Goal: Task Accomplishment & Management: Manage account settings

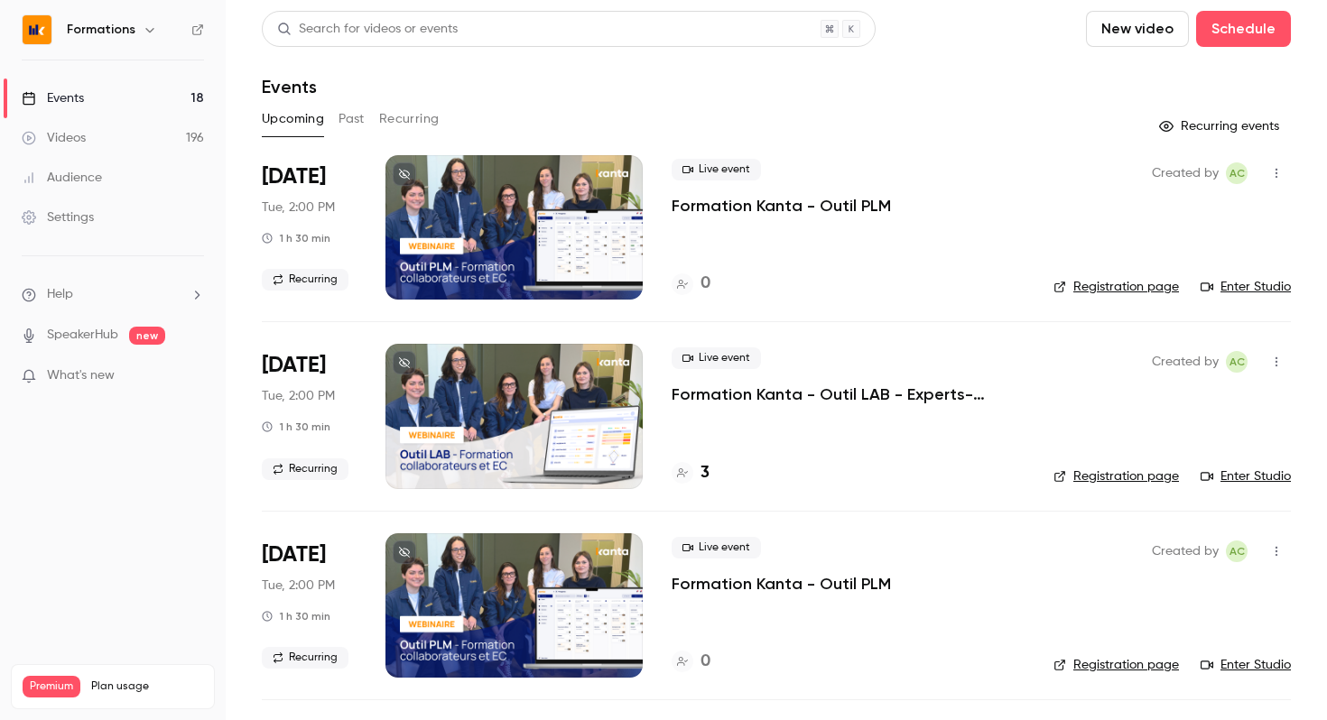
click at [152, 32] on icon "button" at bounding box center [150, 30] width 14 height 14
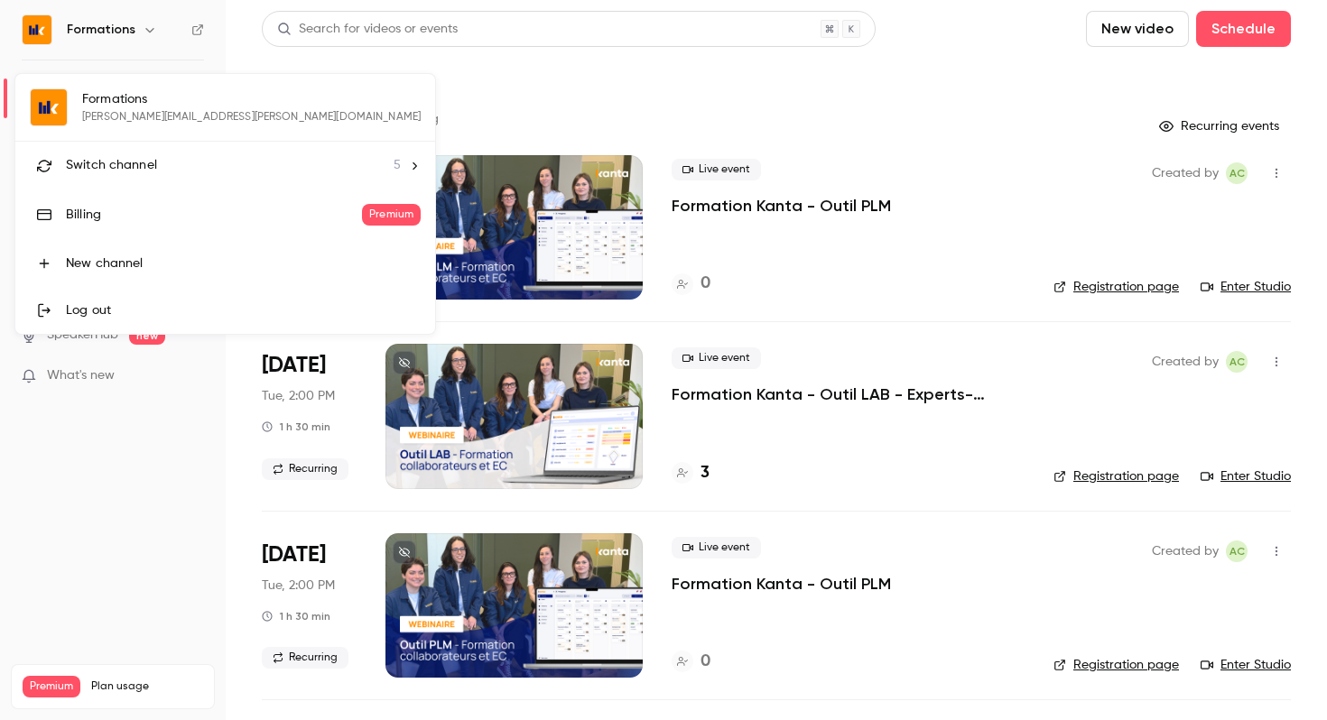
click at [158, 106] on div "Formations [PERSON_NAME][EMAIL_ADDRESS][PERSON_NAME][DOMAIN_NAME] Switch channe…" at bounding box center [225, 204] width 420 height 260
click at [65, 103] on div "Formations [PERSON_NAME][EMAIL_ADDRESS][PERSON_NAME][DOMAIN_NAME] Switch channe…" at bounding box center [225, 204] width 420 height 260
click at [106, 533] on div at bounding box center [663, 360] width 1327 height 720
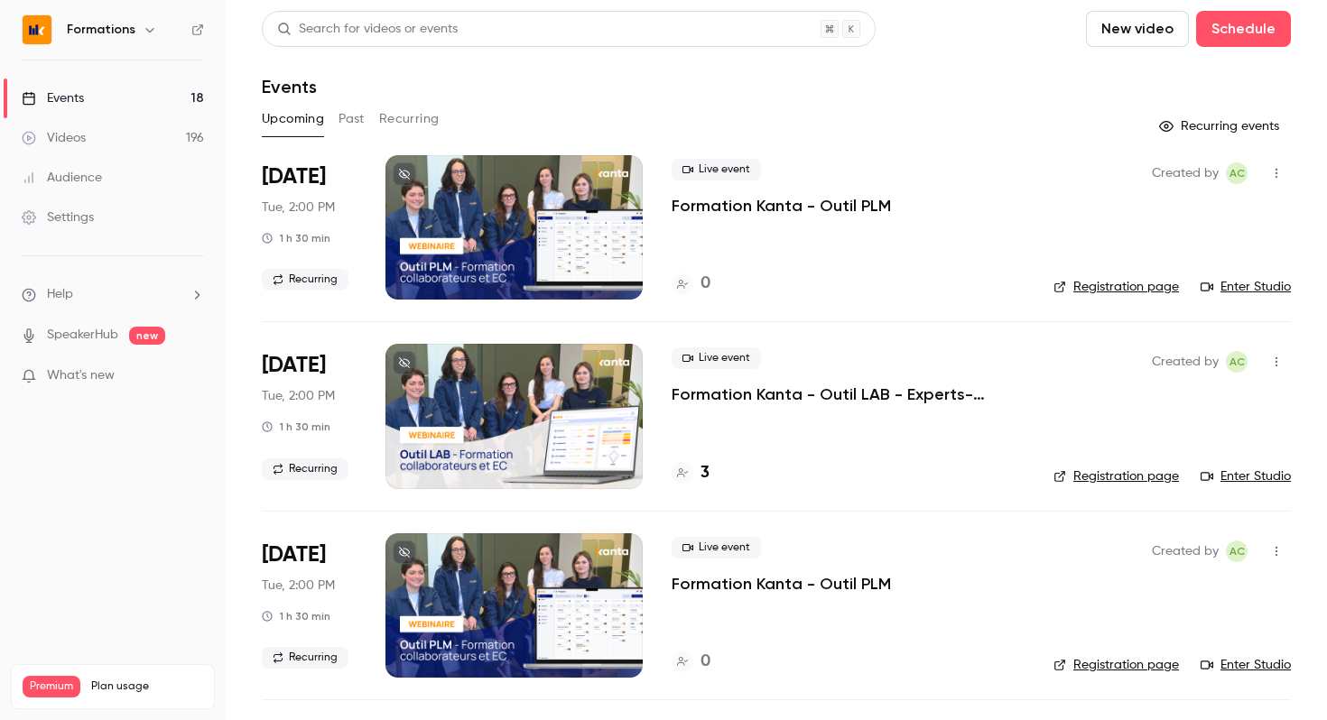
click at [111, 213] on link "Settings" at bounding box center [113, 218] width 226 height 40
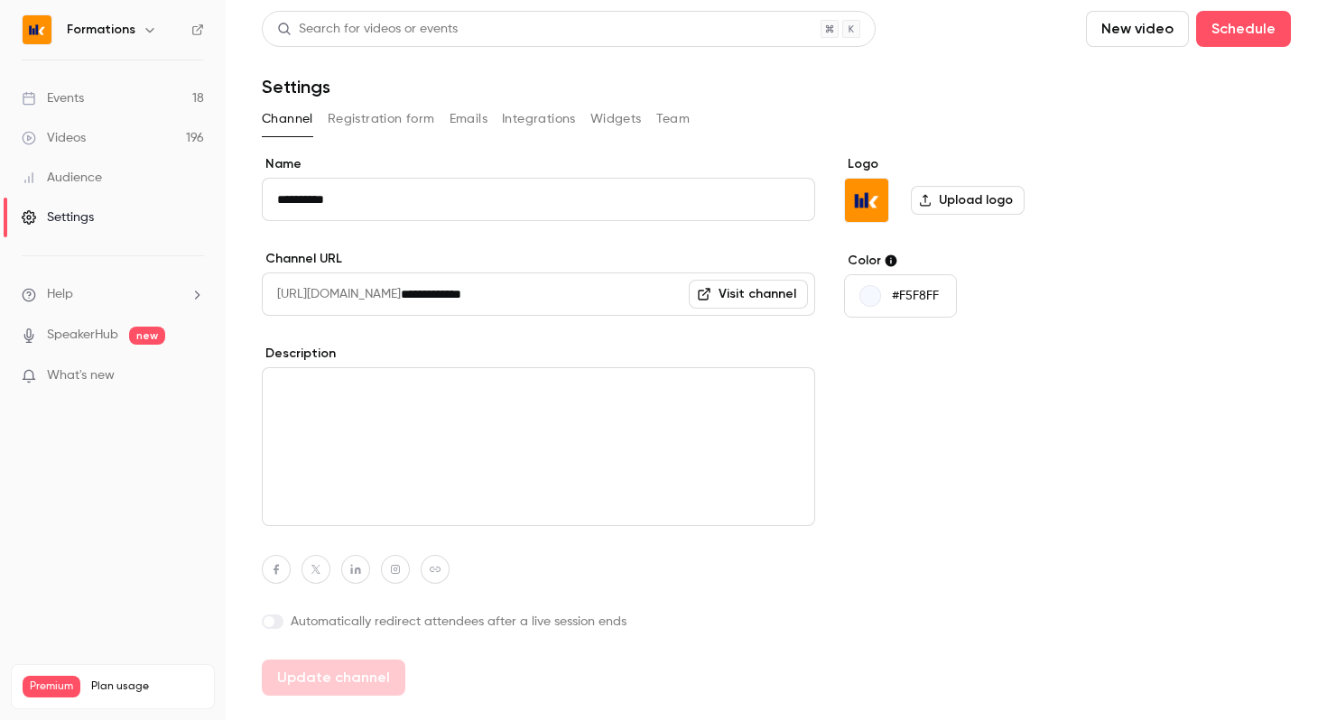
click at [459, 117] on button "Emails" at bounding box center [469, 119] width 38 height 29
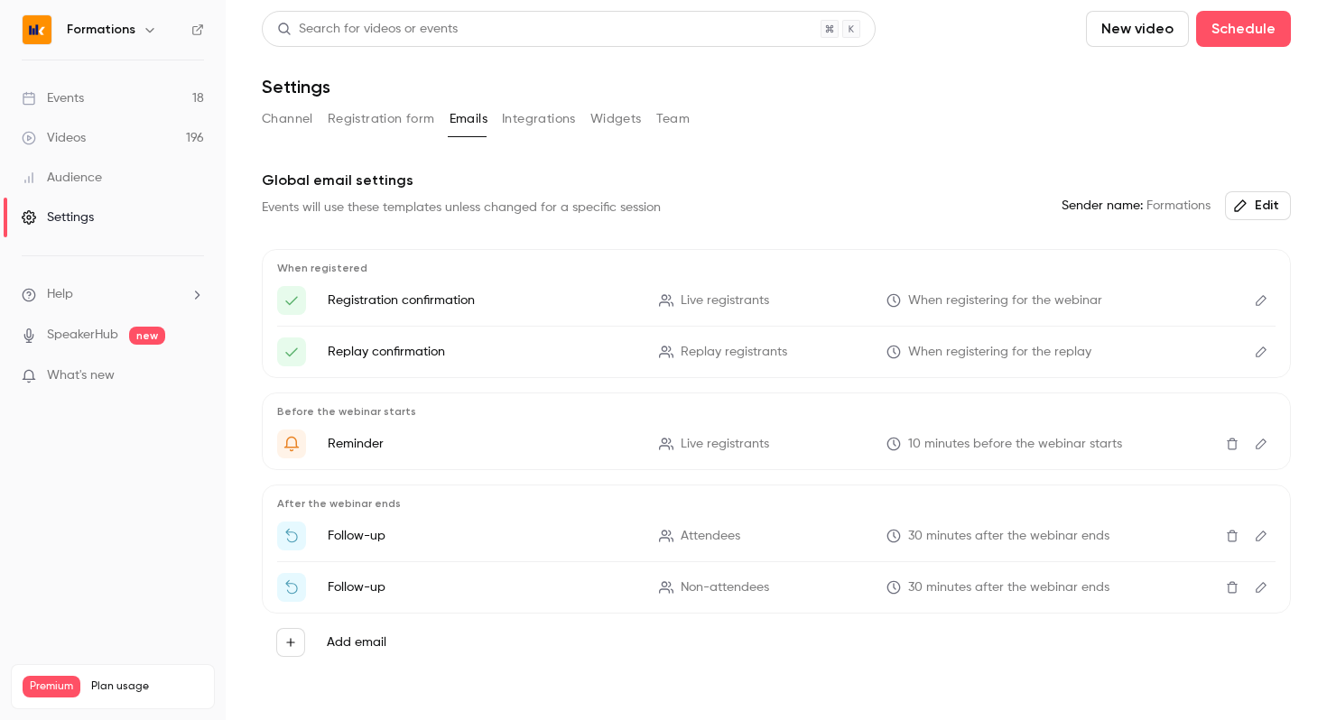
click at [366, 129] on button "Registration form" at bounding box center [381, 119] width 107 height 29
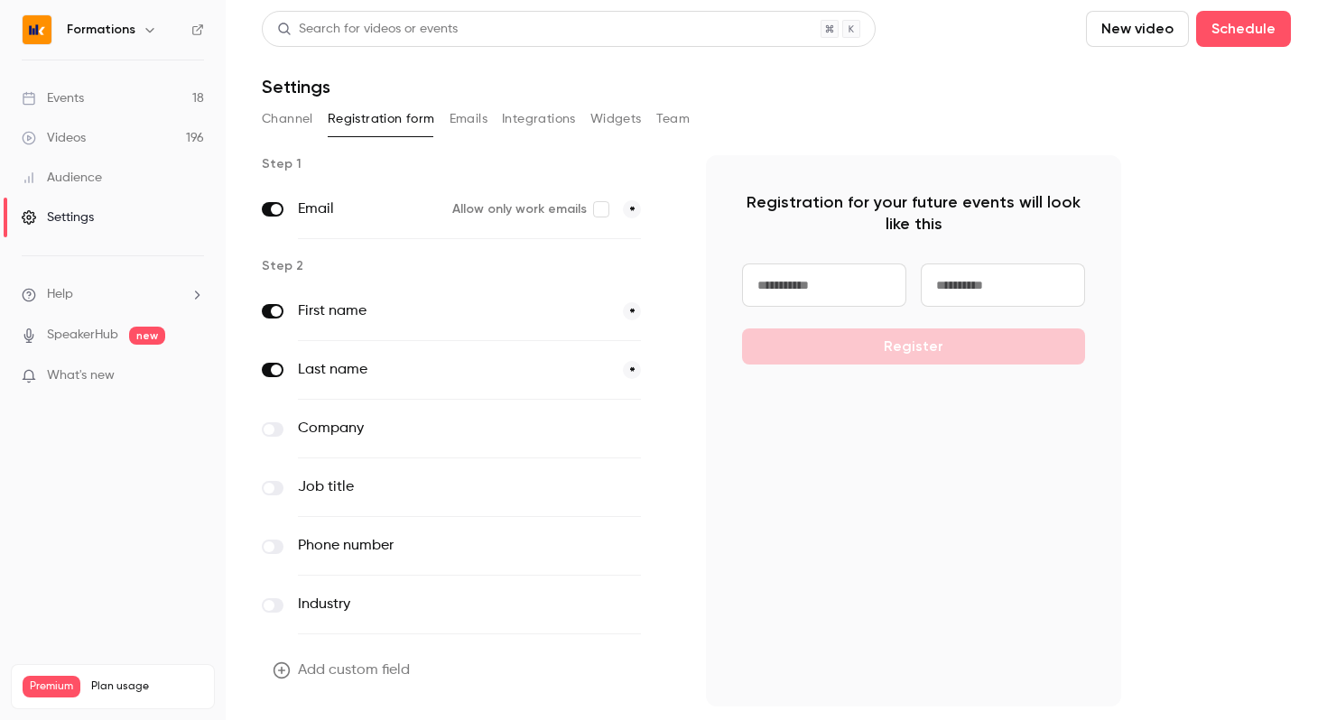
click at [264, 108] on button "Channel" at bounding box center [287, 119] width 51 height 29
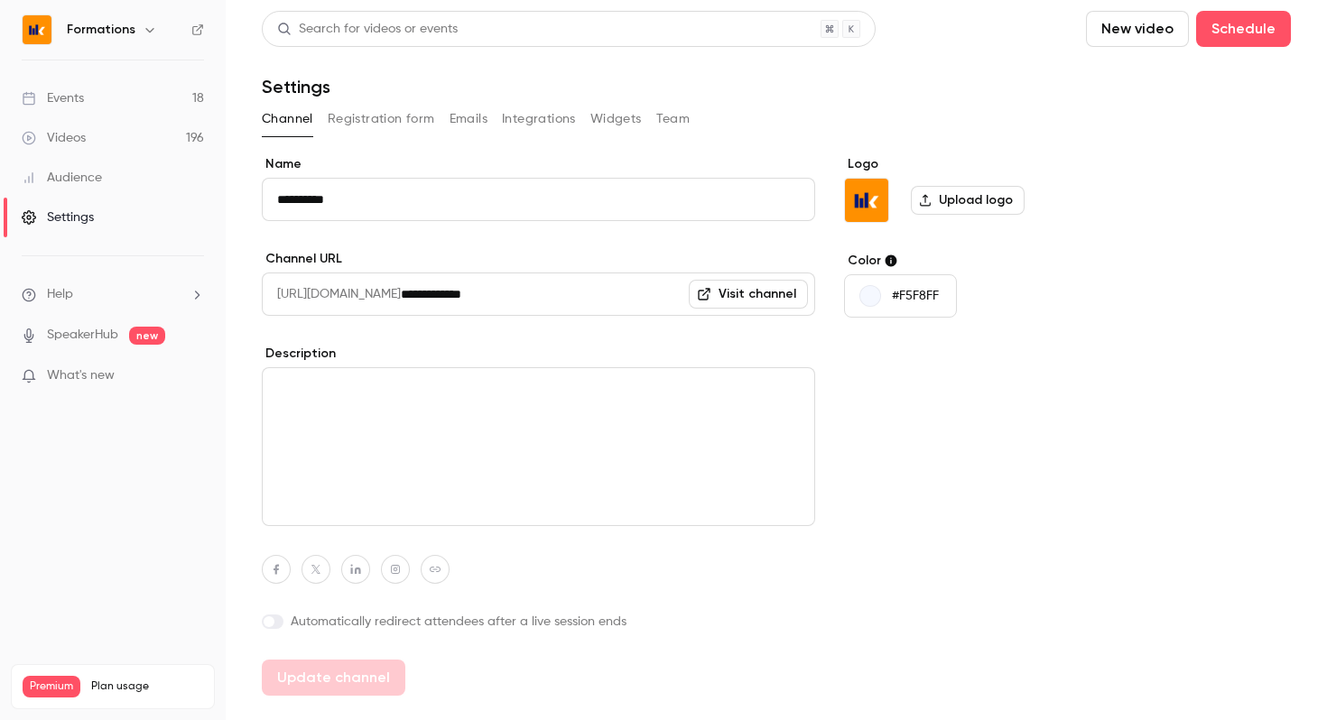
click at [145, 27] on icon "button" at bounding box center [150, 30] width 14 height 14
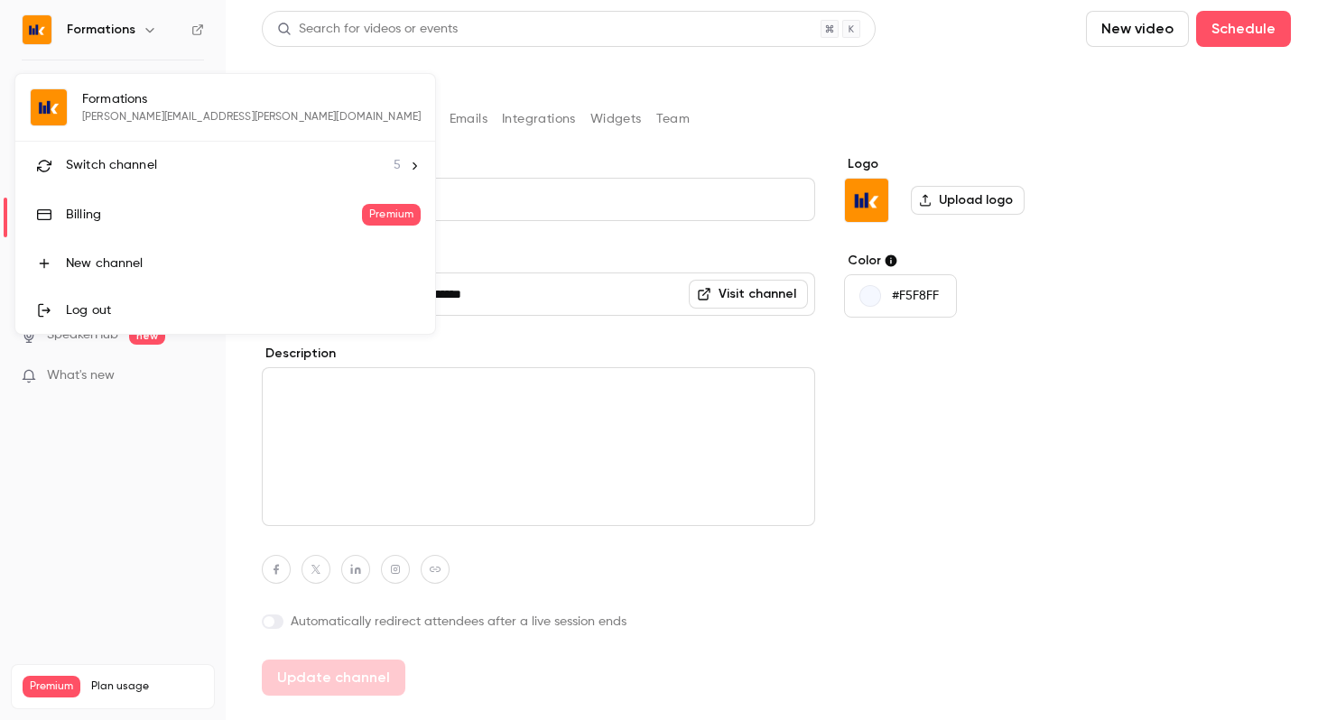
click at [106, 105] on div "Formations [PERSON_NAME][EMAIL_ADDRESS][PERSON_NAME][DOMAIN_NAME] Switch channe…" at bounding box center [225, 204] width 420 height 260
click at [86, 307] on div "Log out" at bounding box center [243, 310] width 355 height 18
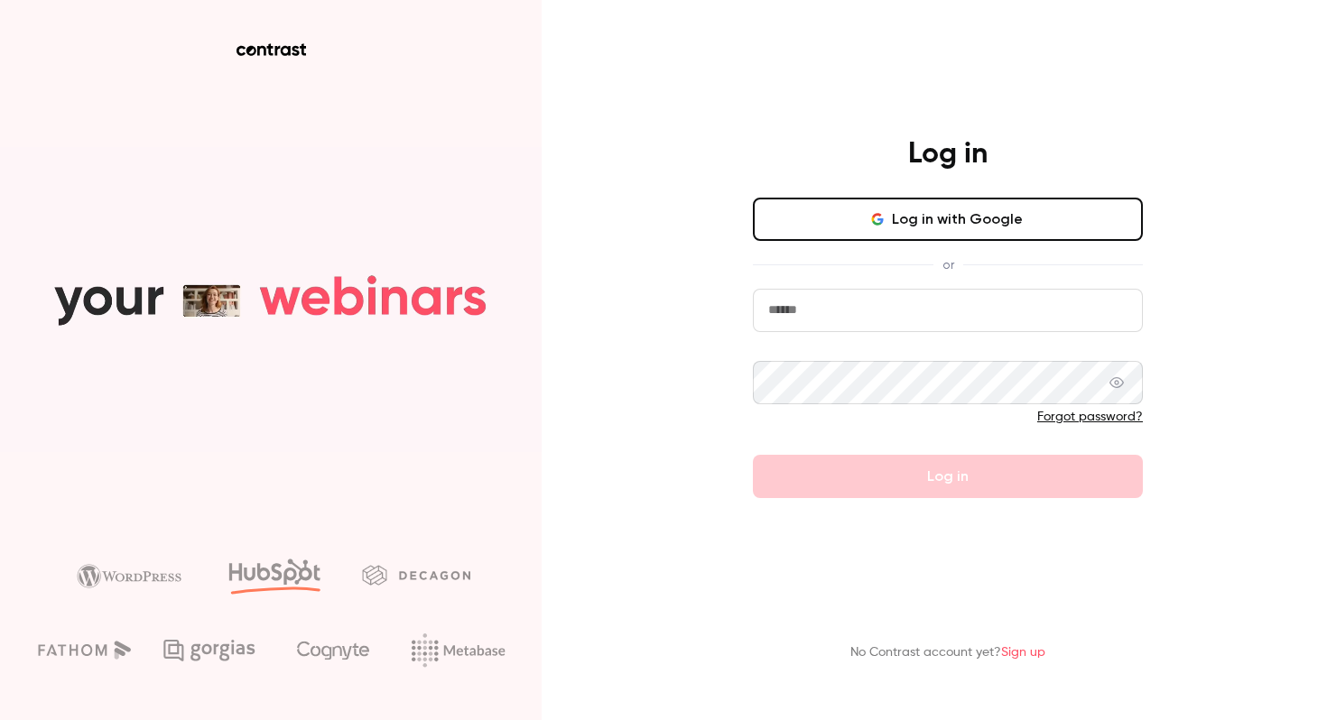
click at [1063, 414] on link "Forgot password?" at bounding box center [1090, 417] width 106 height 13
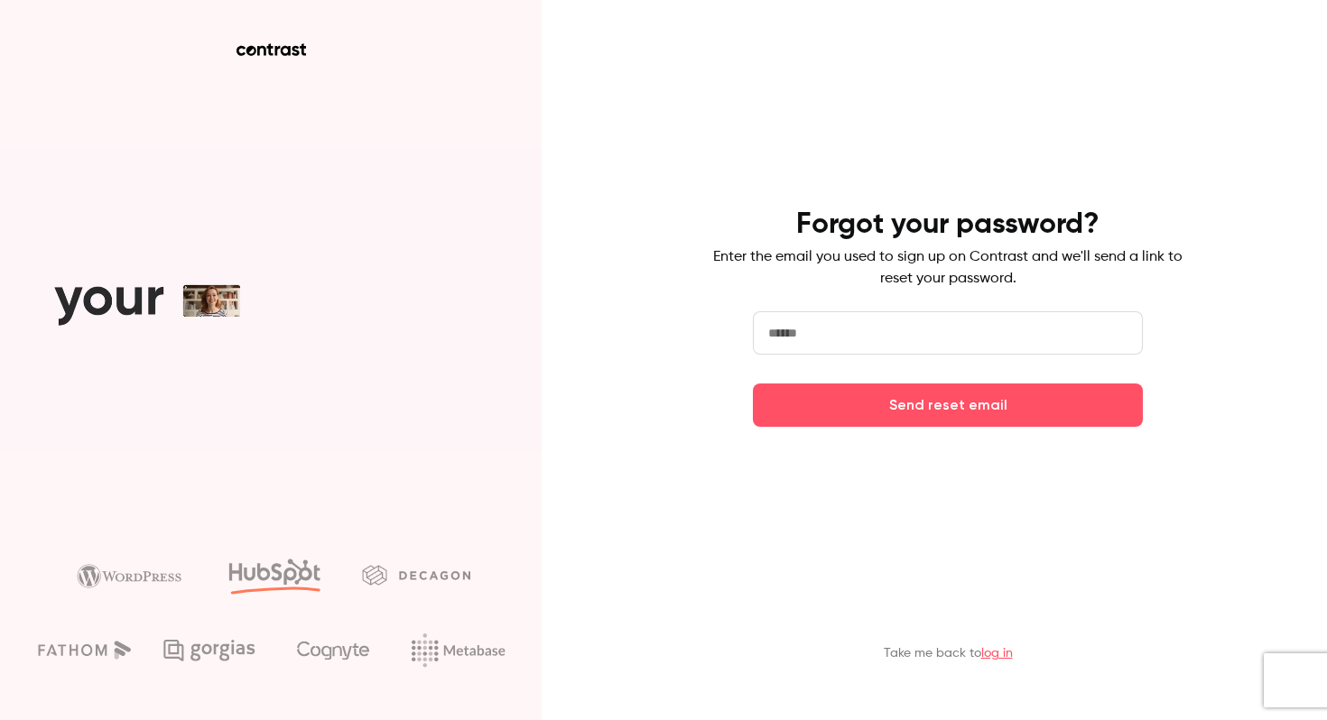
click at [830, 312] on input "email" at bounding box center [948, 332] width 390 height 43
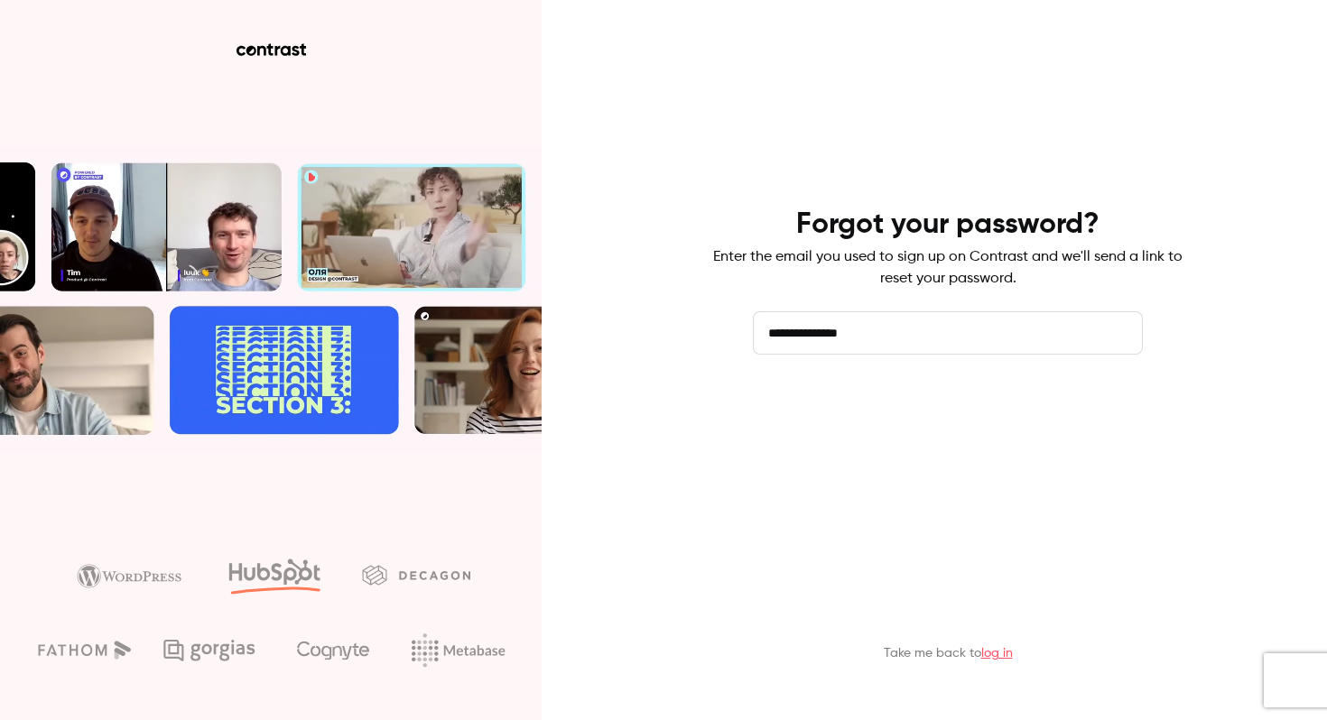
type input "**********"
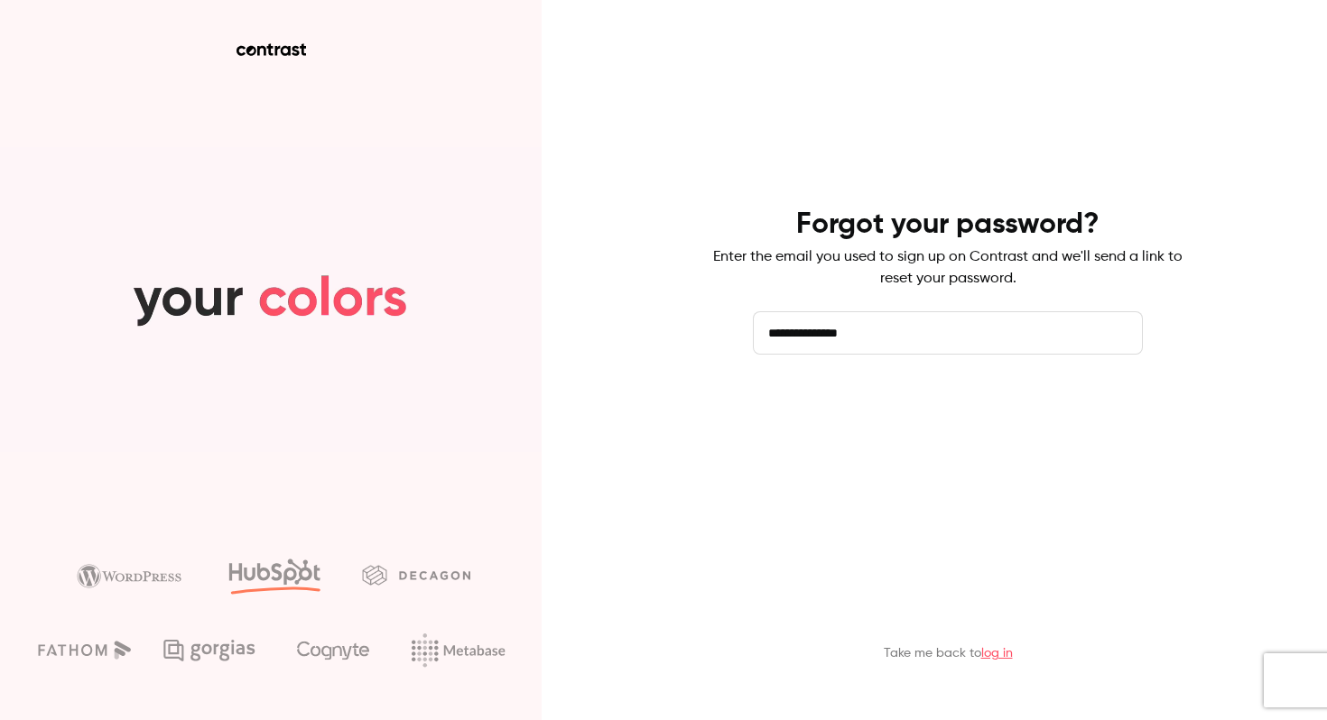
click at [922, 409] on button "Send reset email" at bounding box center [948, 405] width 390 height 43
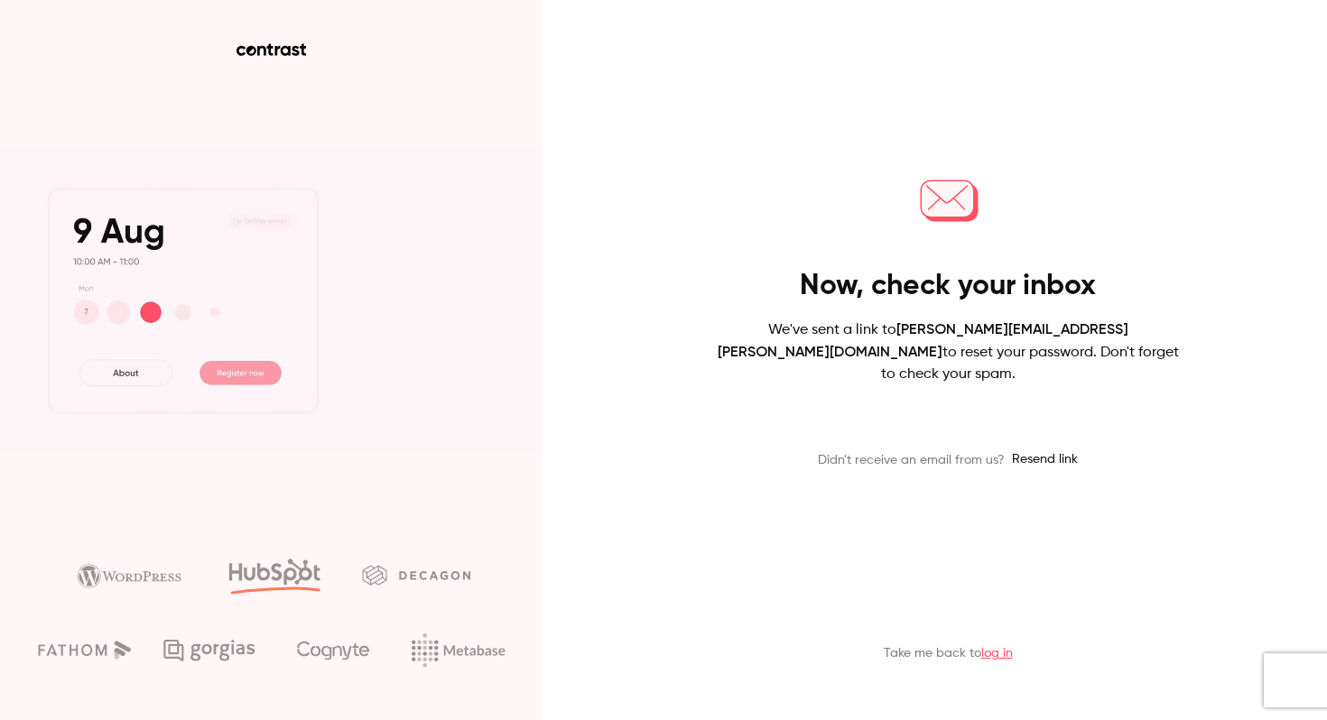
click at [785, 371] on p "We've sent a link to [PERSON_NAME][EMAIL_ADDRESS][PERSON_NAME][DOMAIN_NAME] to …" at bounding box center [947, 352] width 469 height 67
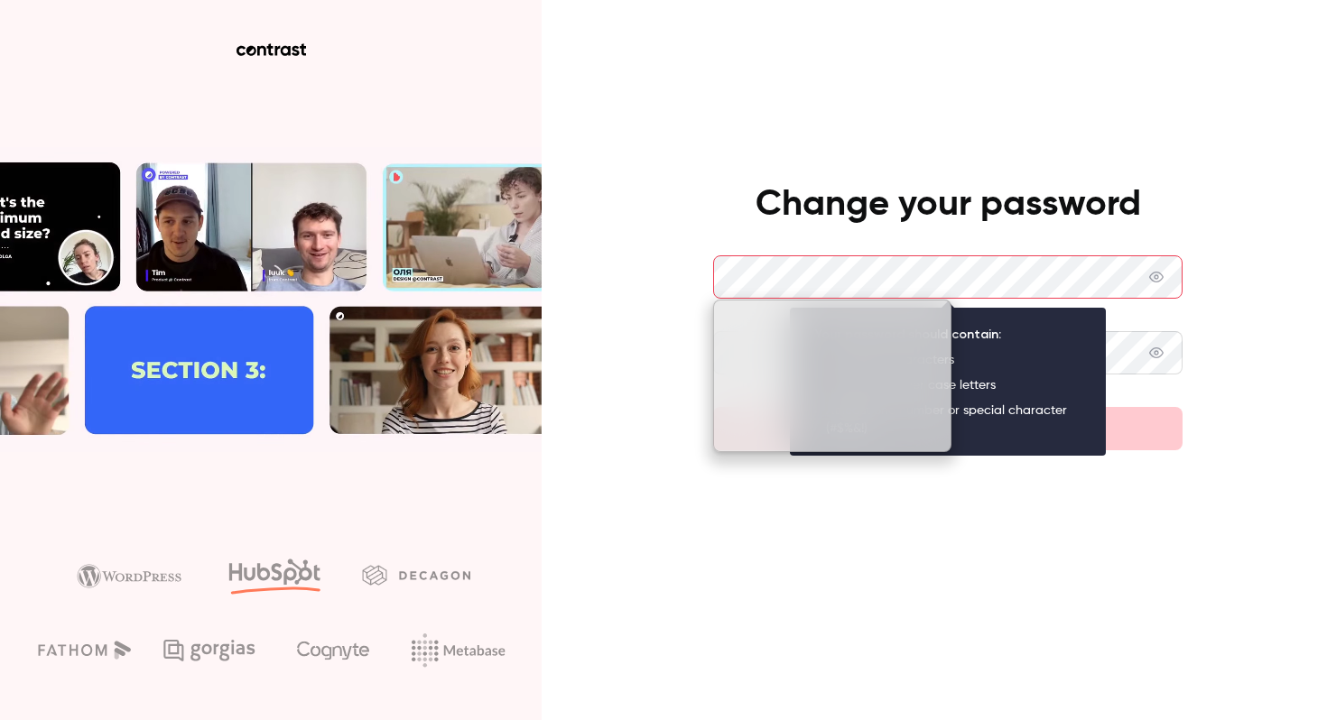
click at [838, 587] on div at bounding box center [947, 627] width 469 height 99
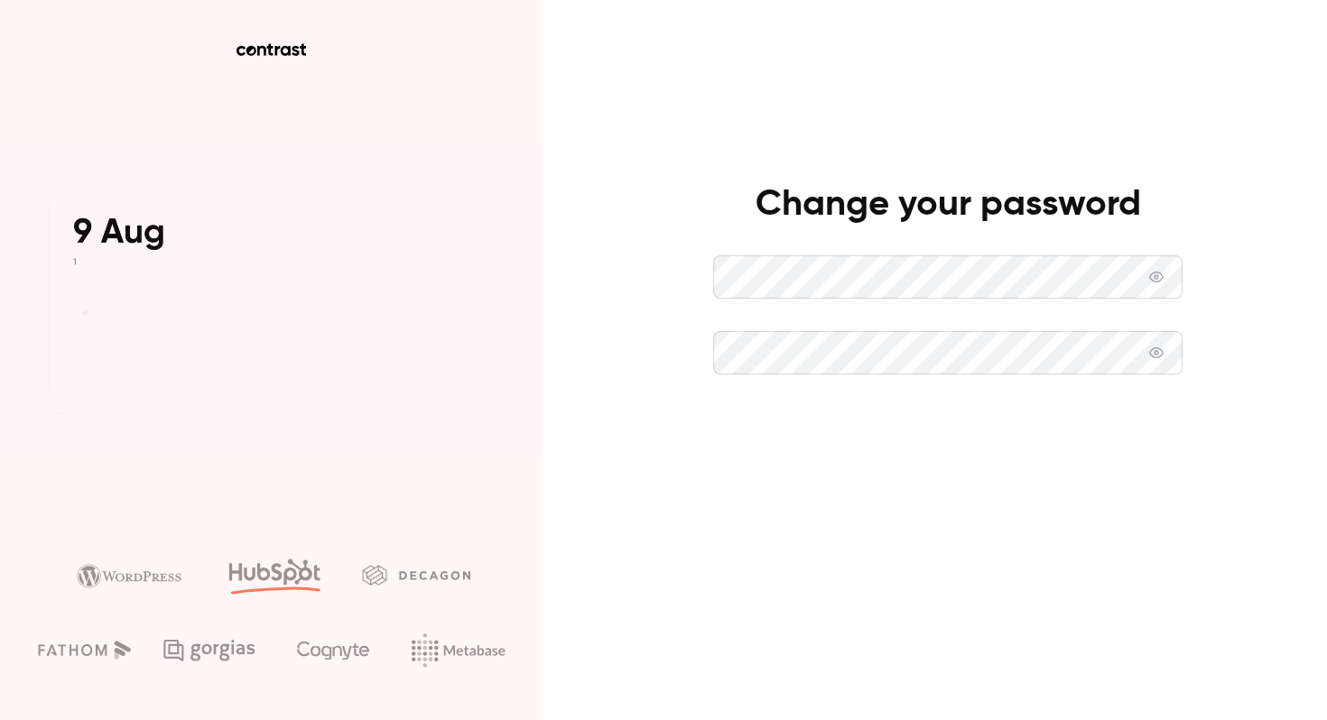
click at [922, 431] on button "Set new password" at bounding box center [947, 428] width 469 height 43
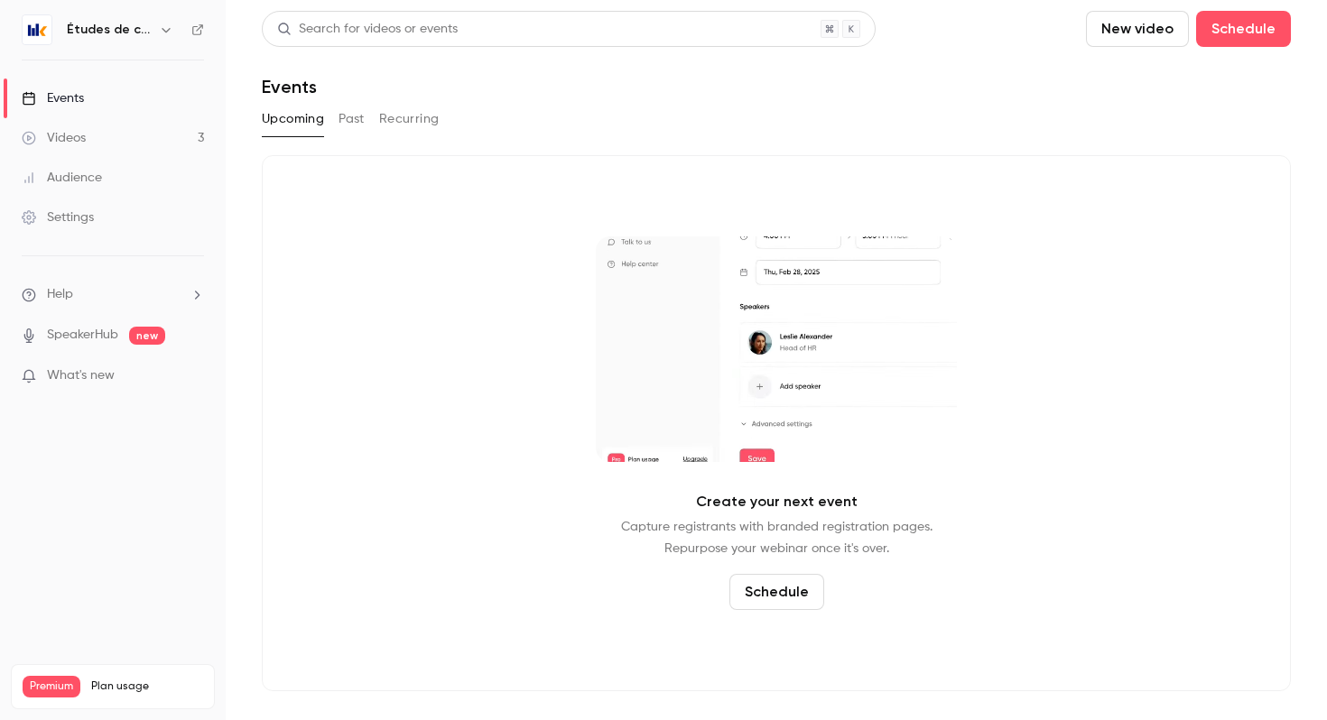
click at [170, 27] on button "button" at bounding box center [166, 30] width 22 height 22
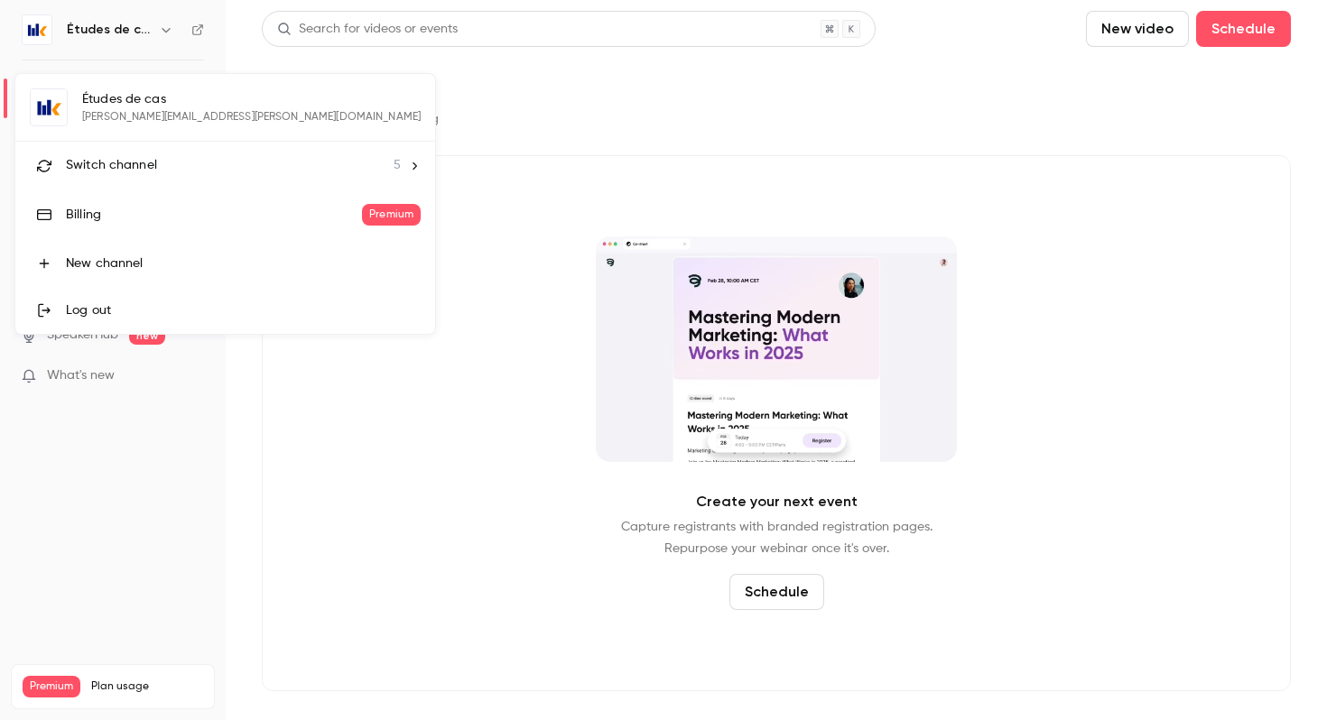
click at [114, 312] on div "Log out" at bounding box center [243, 310] width 355 height 18
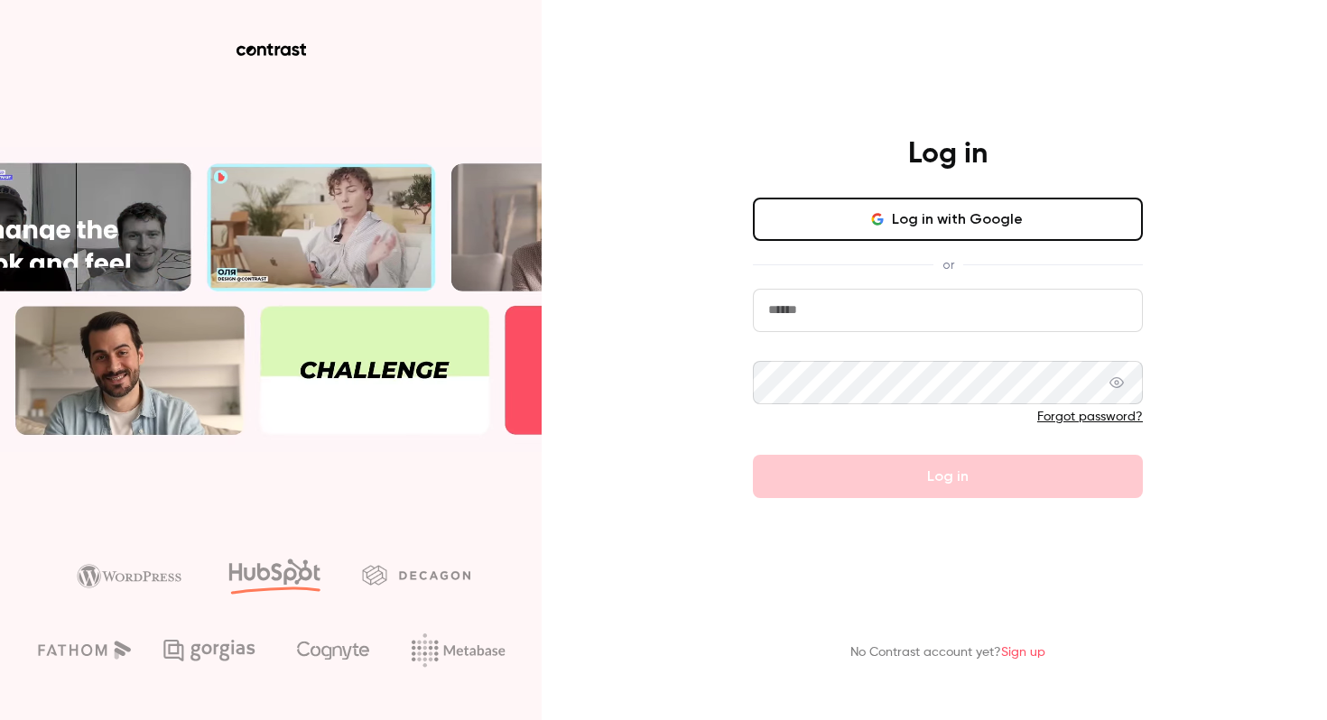
click at [968, 321] on input "email" at bounding box center [948, 310] width 390 height 43
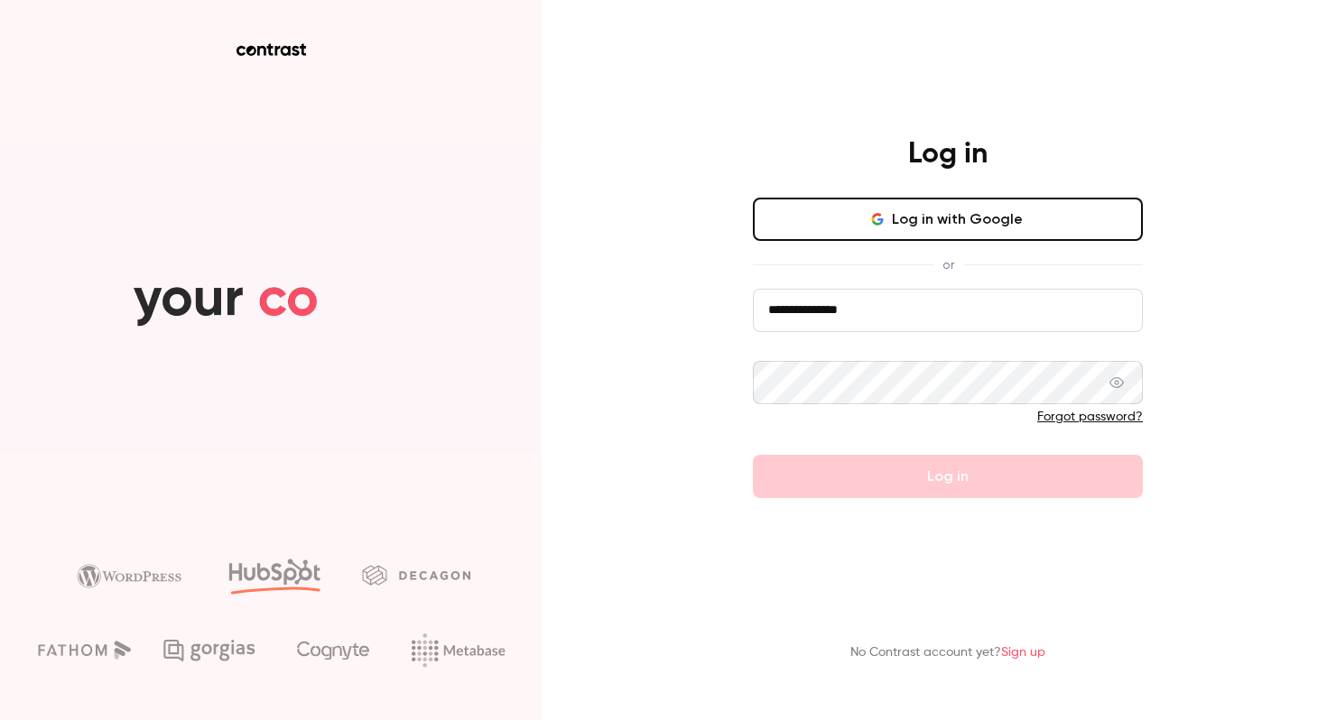
type input "**********"
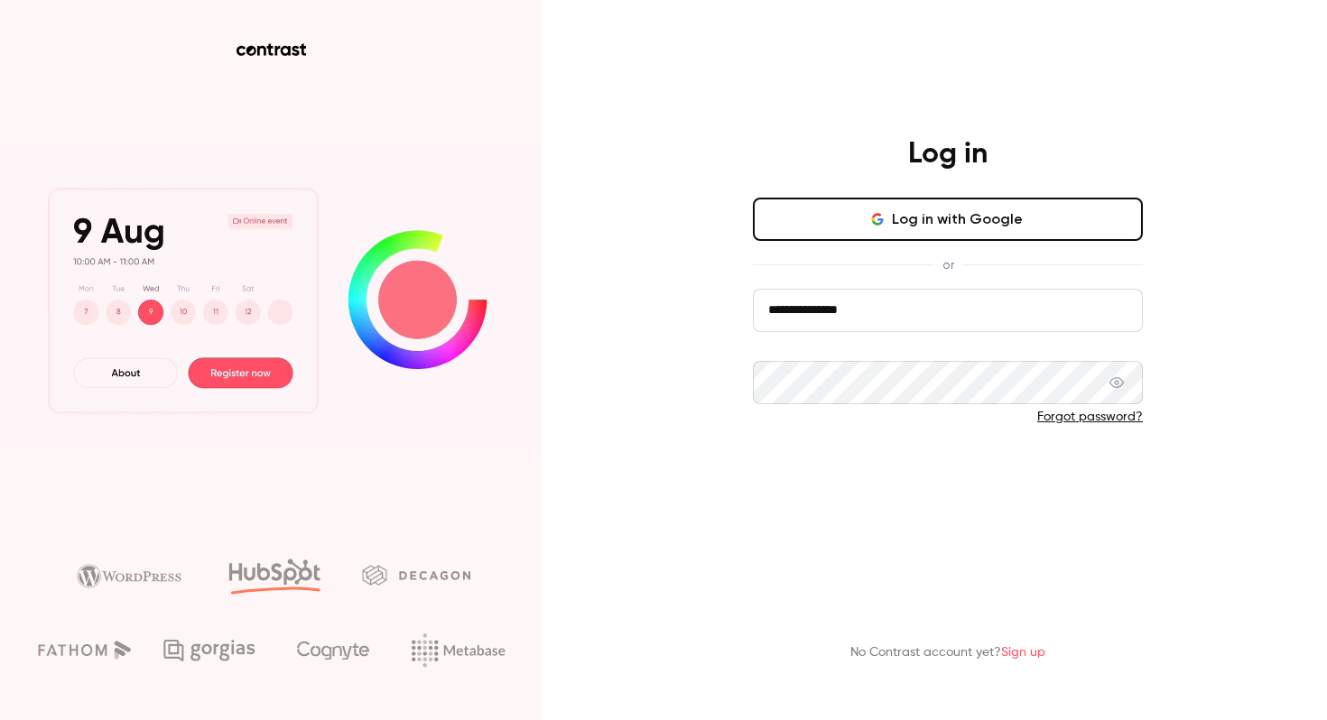
click at [909, 468] on button "Log in" at bounding box center [948, 476] width 390 height 43
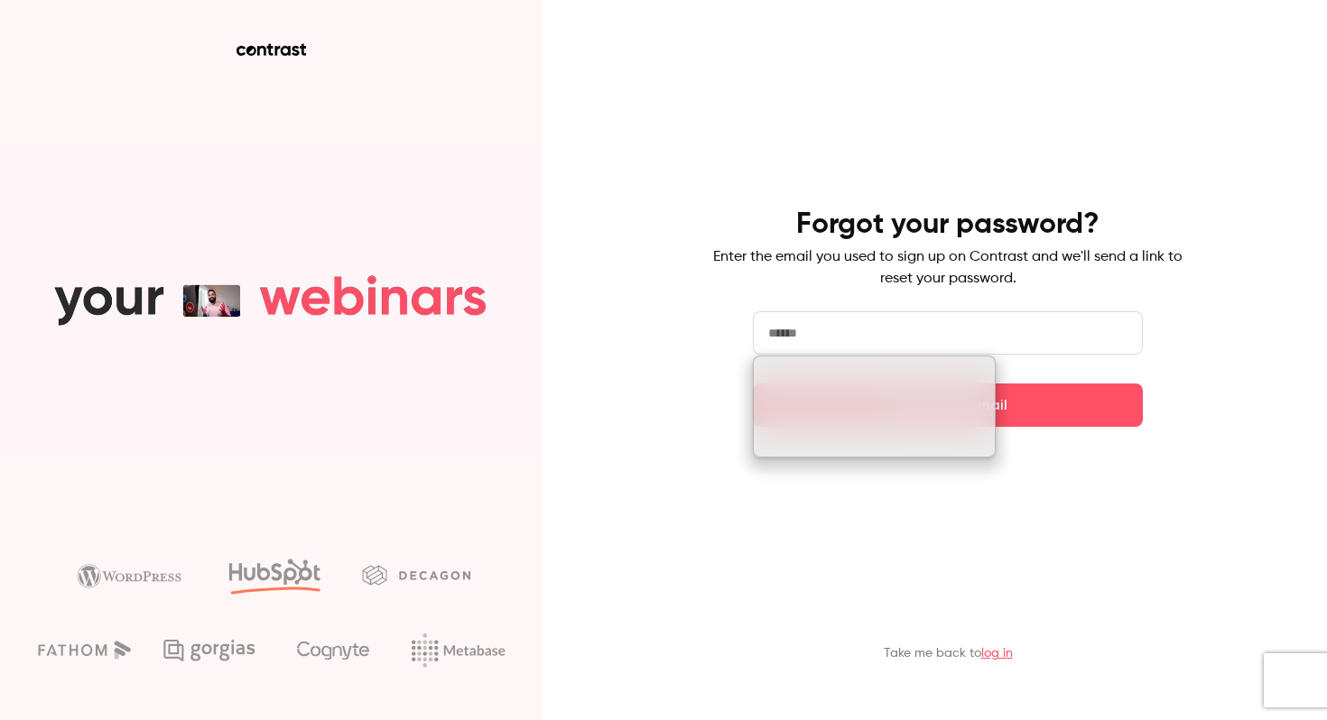
type input "**********"
